Goal: Task Accomplishment & Management: Use online tool/utility

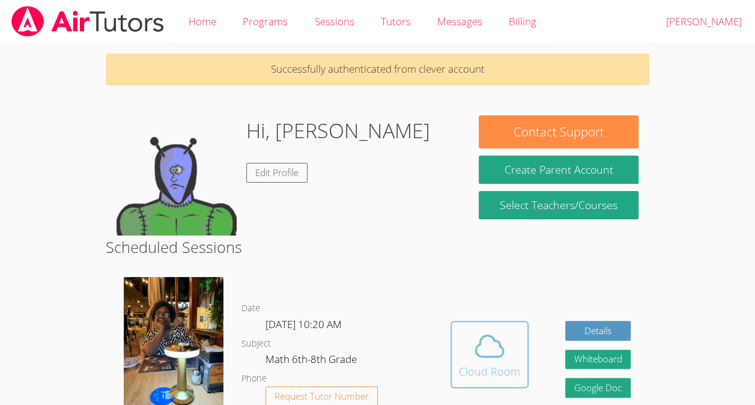
click at [475, 359] on icon at bounding box center [490, 346] width 34 height 34
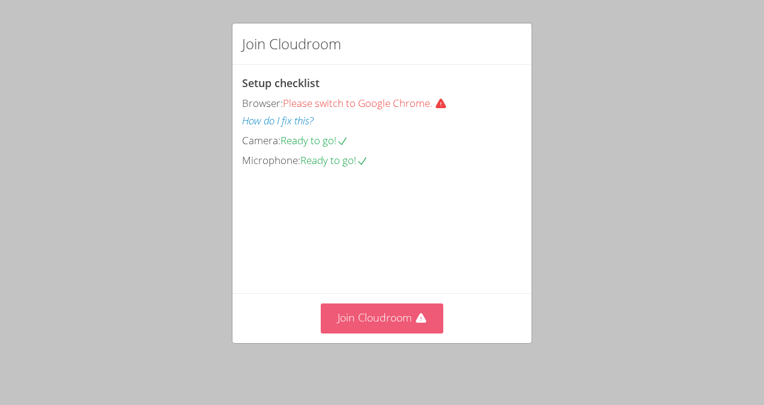
click at [383, 313] on button "Join Cloudroom" at bounding box center [382, 317] width 123 height 29
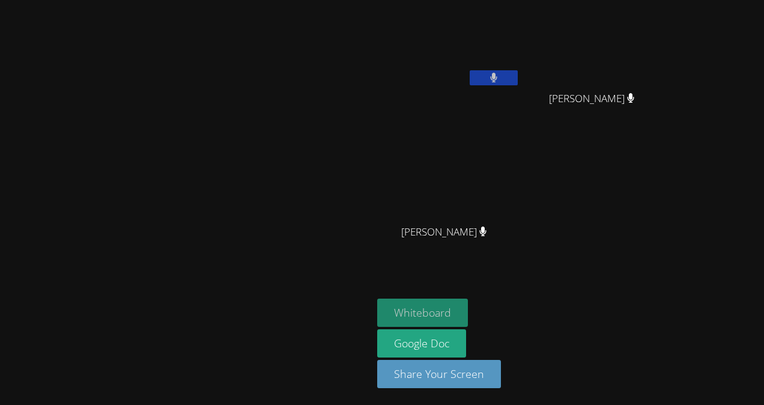
click at [468, 316] on button "Whiteboard" at bounding box center [422, 313] width 91 height 28
click at [276, 76] on video at bounding box center [186, 178] width 180 height 204
click at [468, 310] on button "Whiteboard" at bounding box center [422, 313] width 91 height 28
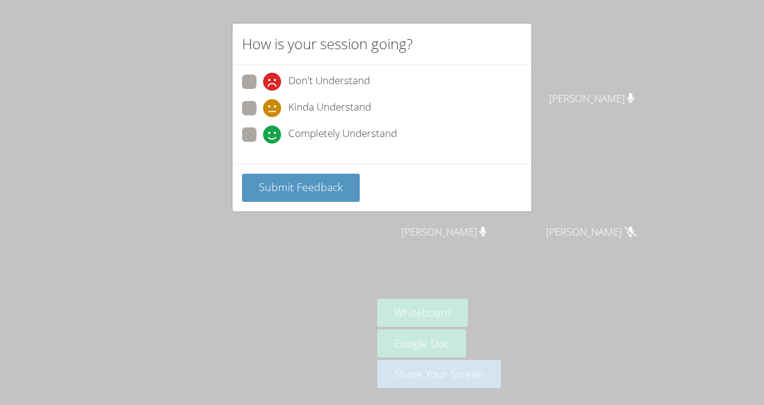
click at [263, 144] on span at bounding box center [263, 144] width 0 height 0
click at [263, 136] on input "Completely Understand" at bounding box center [268, 132] width 10 height 10
radio input "true"
click at [297, 180] on span "Submit Feedback" at bounding box center [301, 187] width 84 height 14
